Goal: Use online tool/utility: Use online tool/utility

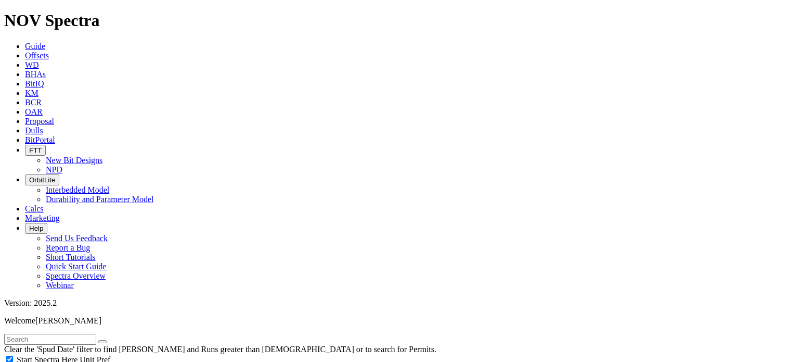
scroll to position [463, 0]
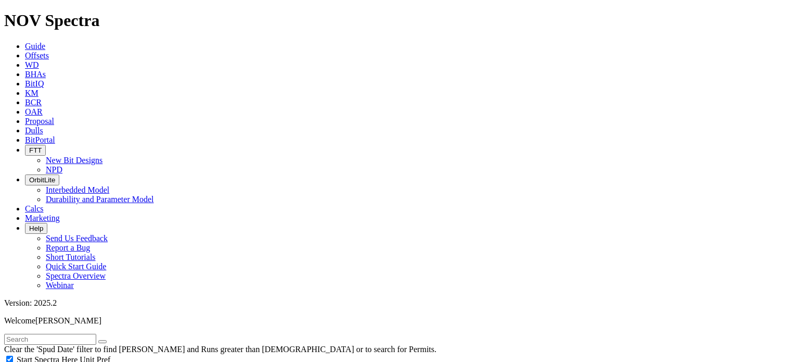
select select "? number:9.875 ?"
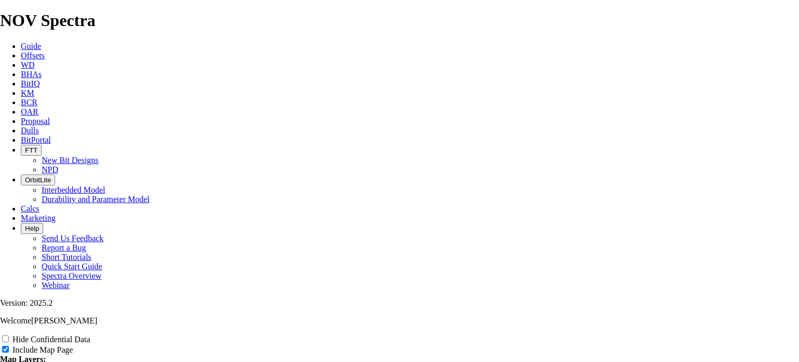
scroll to position [1265, 0]
radio input "true"
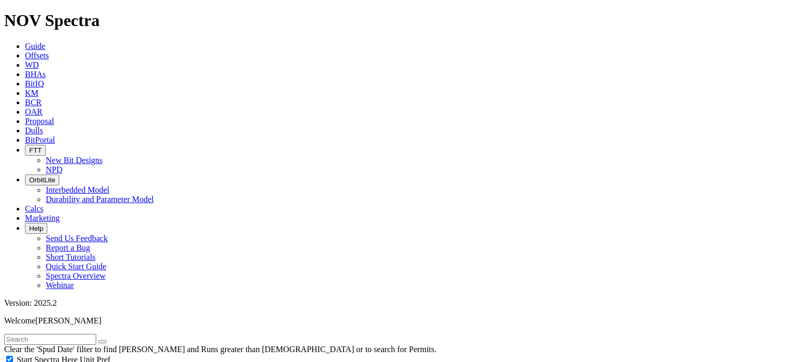
scroll to position [755, 0]
type input "7000"
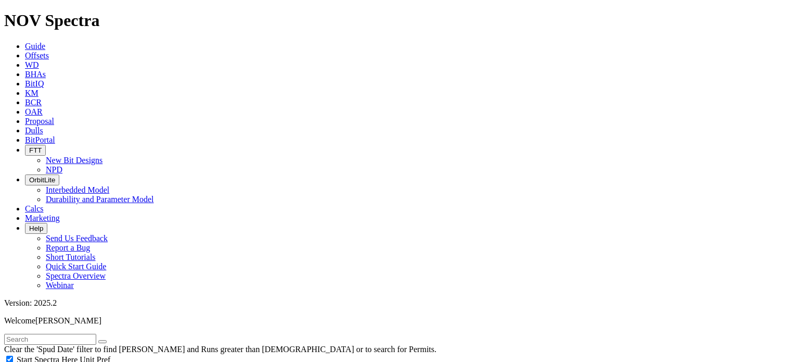
click at [0, 0] on button "Select All" at bounding box center [0, 0] width 0 height 0
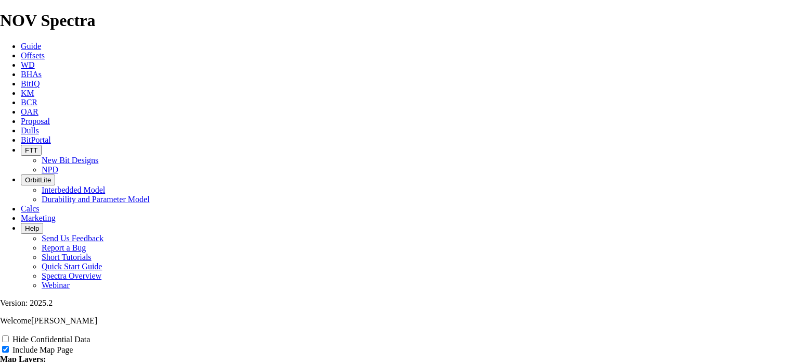
scroll to position [1209, 0]
radio input "true"
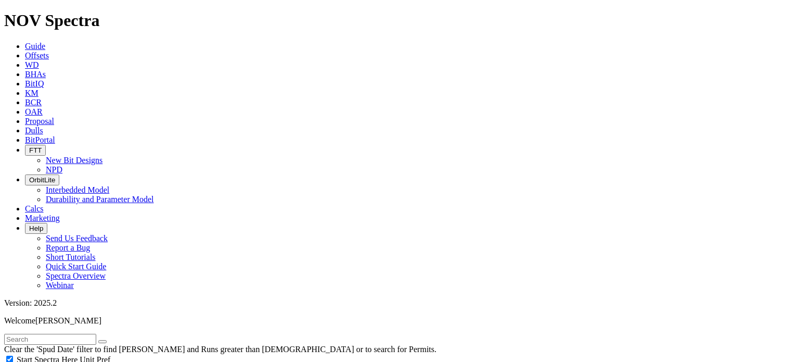
scroll to position [772, 0]
type input "7000"
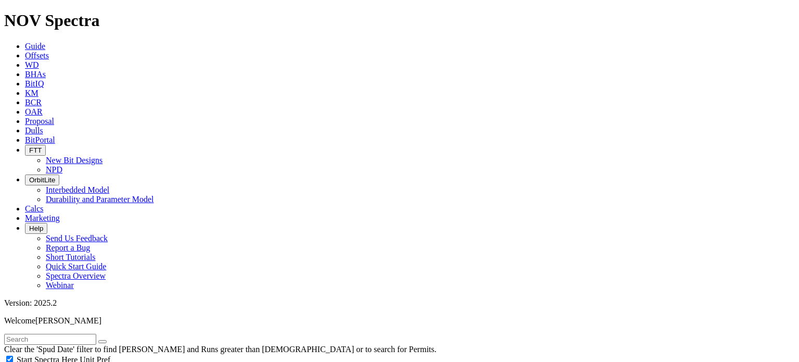
scroll to position [96, 0]
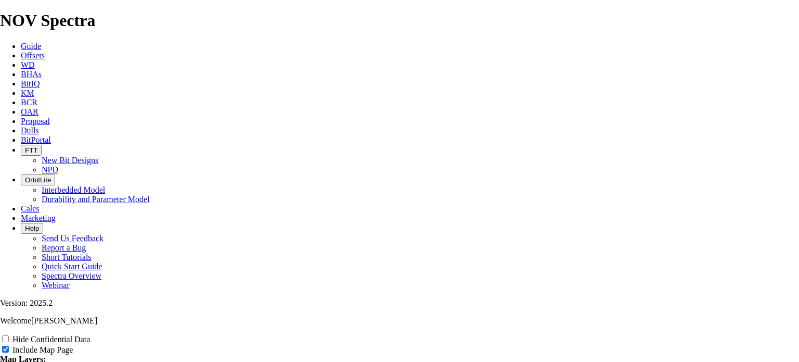
scroll to position [1337, 0]
radio input "true"
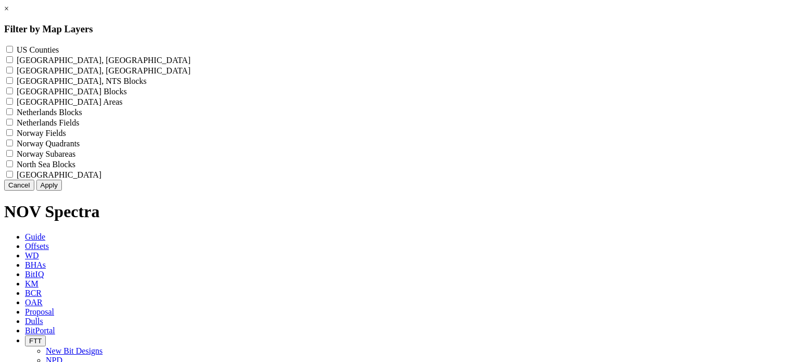
click at [59, 49] on label "US Counties - ()" at bounding box center [38, 49] width 42 height 9
click at [13, 49] on Counties "US Counties - ()" at bounding box center [9, 49] width 7 height 7
checkbox Counties "true"
click at [62, 190] on button "Apply" at bounding box center [48, 184] width 25 height 11
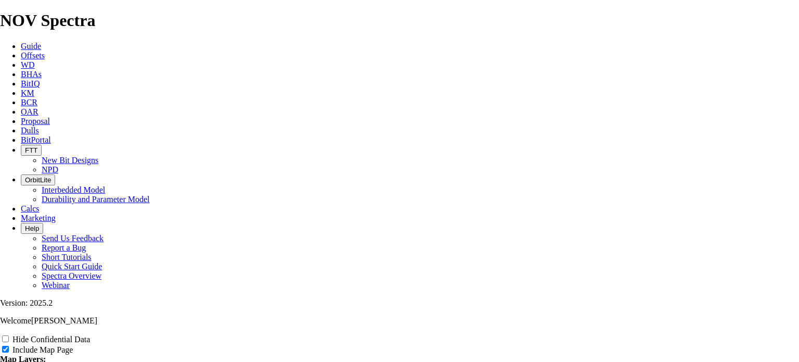
scroll to position [1346, 0]
radio input "true"
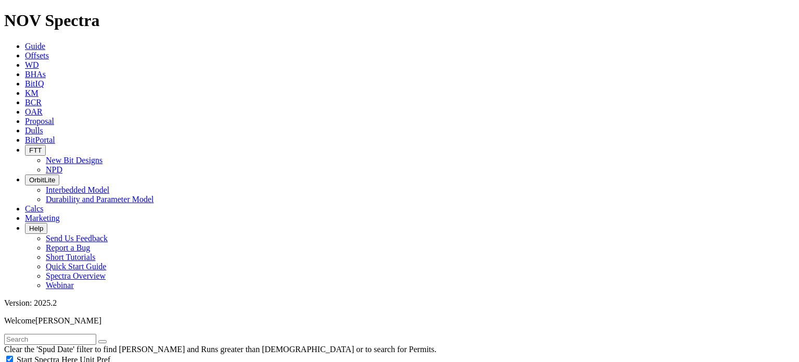
scroll to position [639, 0]
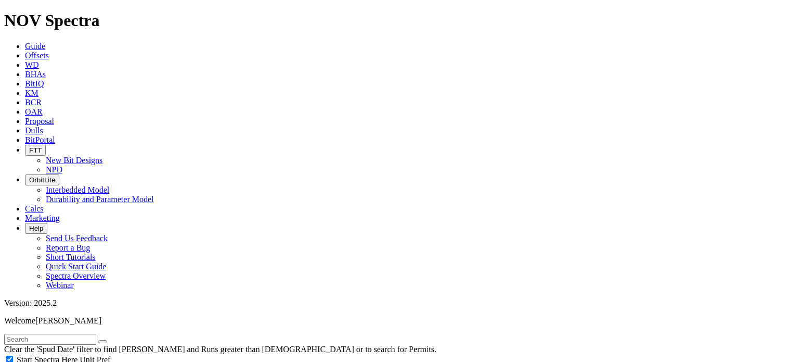
type input "2493"
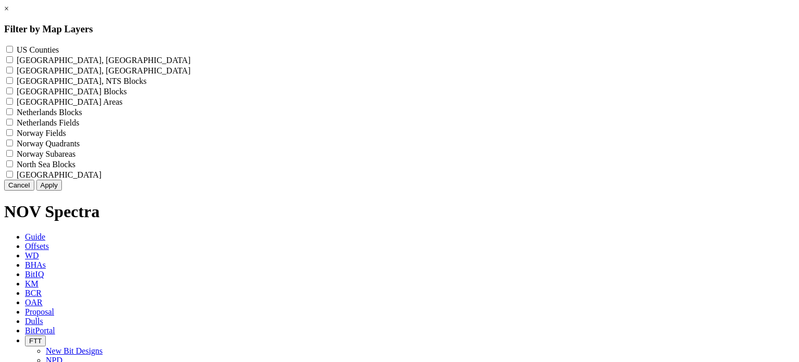
scroll to position [895, 0]
click at [13, 47] on Counties "US Counties - ()" at bounding box center [9, 49] width 7 height 7
checkbox Counties "true"
click at [62, 190] on button "Apply" at bounding box center [48, 184] width 25 height 11
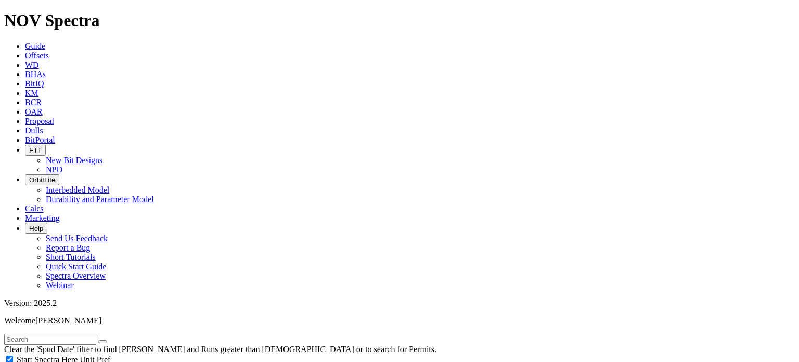
scroll to position [1182, 0]
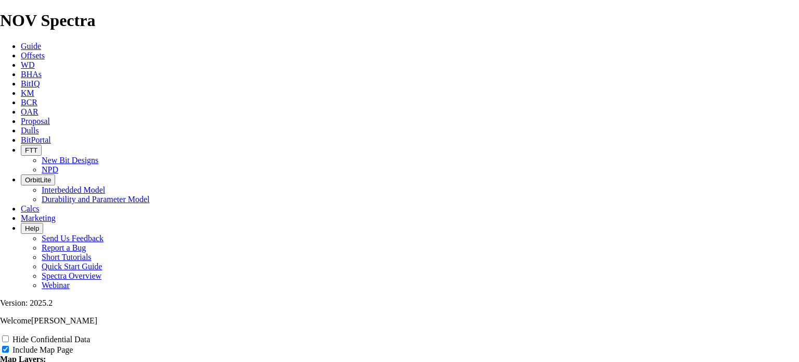
scroll to position [1202, 0]
radio input "true"
